Goal: Navigation & Orientation: Find specific page/section

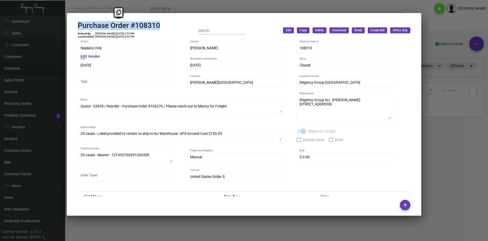
scroll to position [288, 0]
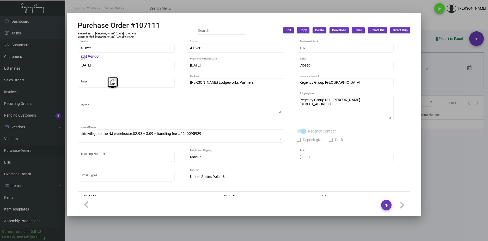
scroll to position [421, 0]
